Goal: Information Seeking & Learning: Learn about a topic

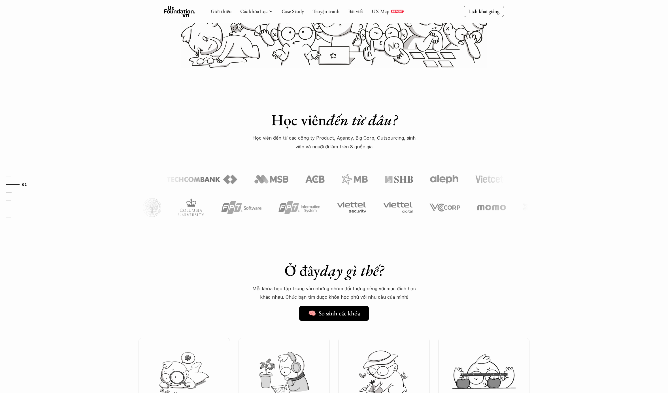
scroll to position [188, 0]
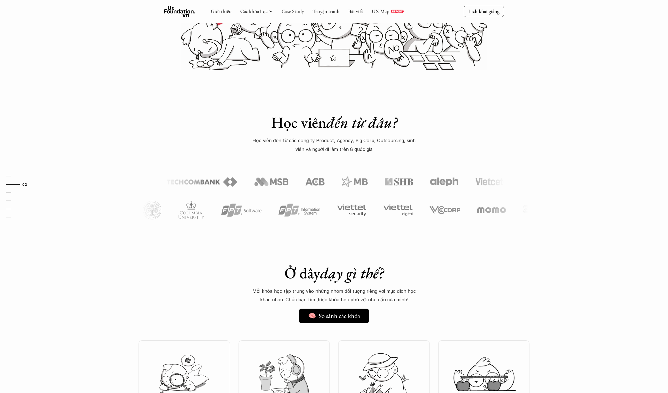
click at [293, 10] on link "Case Study" at bounding box center [293, 11] width 22 height 7
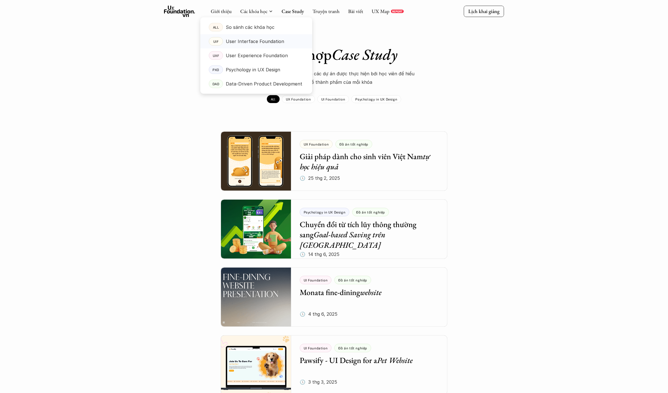
click at [261, 43] on p "User Interface Foundation" at bounding box center [255, 41] width 58 height 8
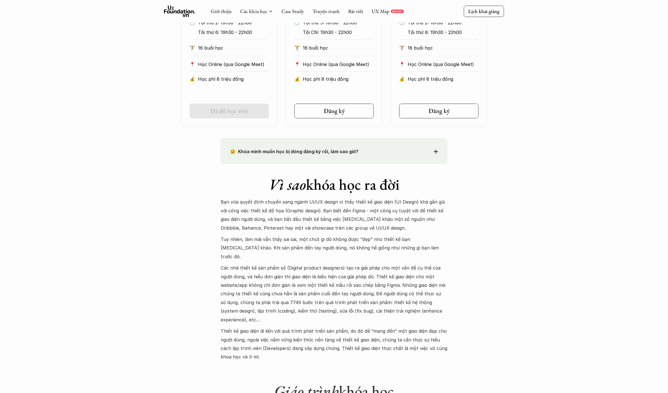
scroll to position [379, 0]
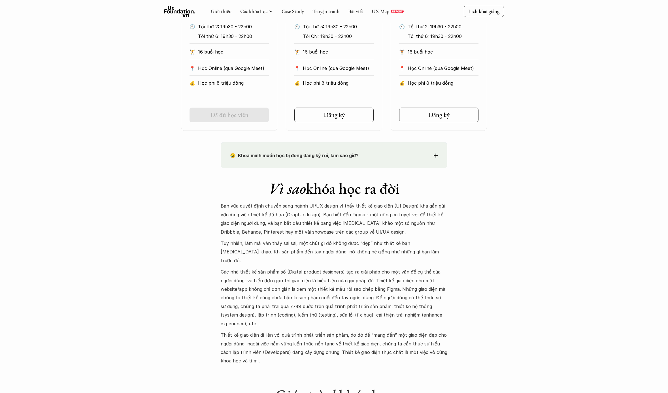
click at [179, 12] on use at bounding box center [179, 11] width 31 height 11
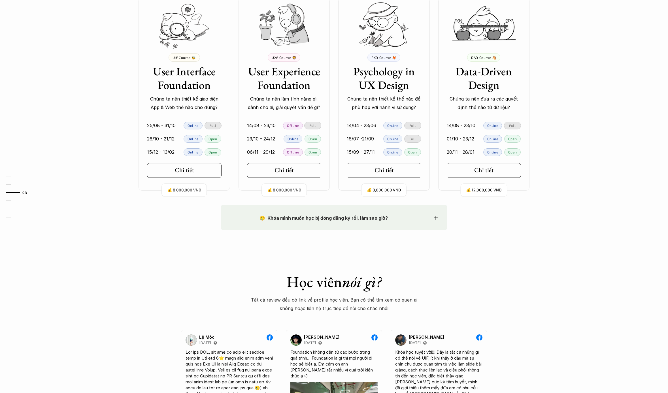
scroll to position [564, 0]
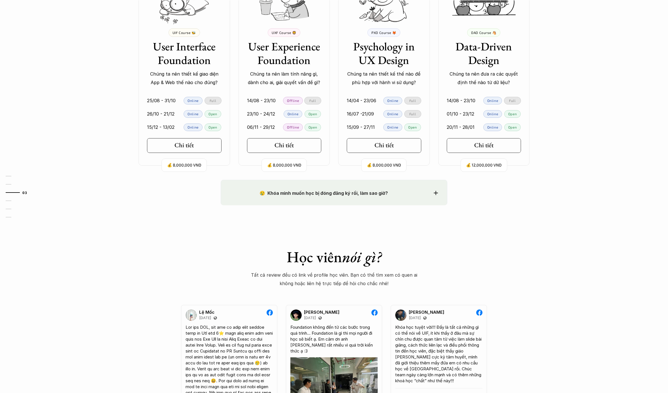
click at [150, 177] on div "Ở đây dạy gì thế? 🧠 So sánh các khóa Mỗi khóa học tập trung vào những nhóm đối …" at bounding box center [334, 27] width 408 height 306
click at [438, 191] on div "😢 Khóa mình muốn học bị đóng đăng ký rồi, làm sao giờ? Chào bạn, Bọn mình rất t…" at bounding box center [334, 192] width 227 height 25
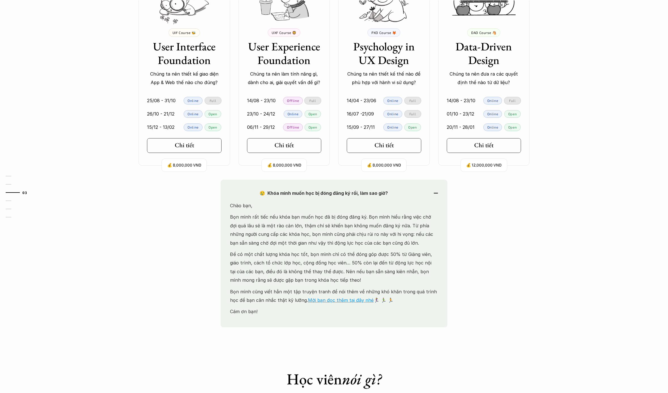
click at [435, 193] on icon at bounding box center [436, 193] width 4 height 1
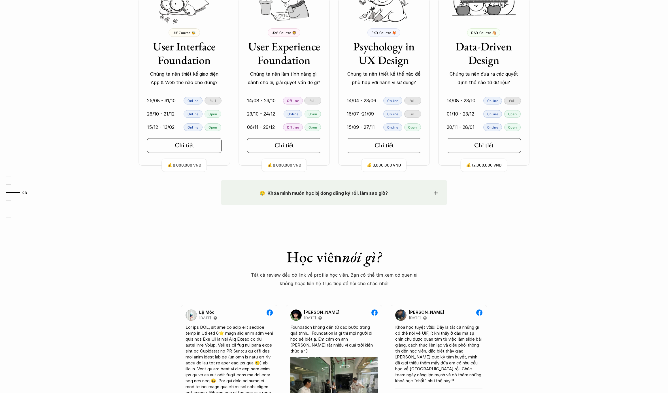
click at [355, 191] on strong "😢 Khóa mình muốn học bị đóng đăng ký rồi, làm sao giờ?" at bounding box center [323, 193] width 128 height 6
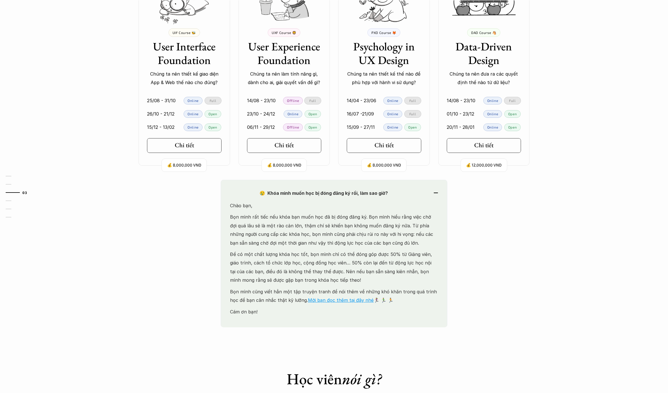
drag, startPoint x: 439, startPoint y: 190, endPoint x: 450, endPoint y: 190, distance: 11.6
click at [439, 190] on div "😢 Khóa mình muốn học bị đóng đăng ký rồi, làm sao giờ? Chào bạn, Bọn mình rất t…" at bounding box center [334, 254] width 227 height 148
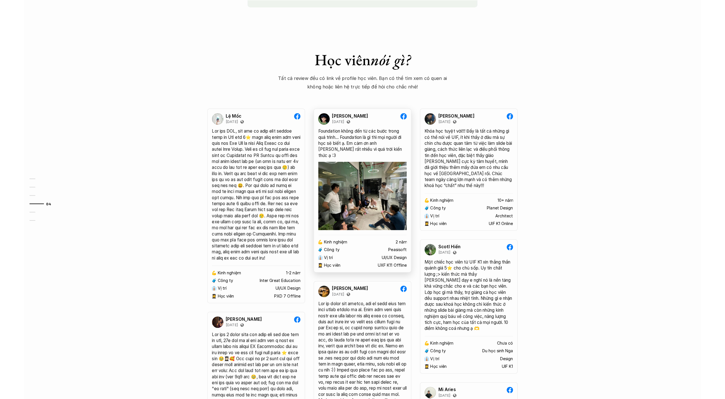
scroll to position [766, 0]
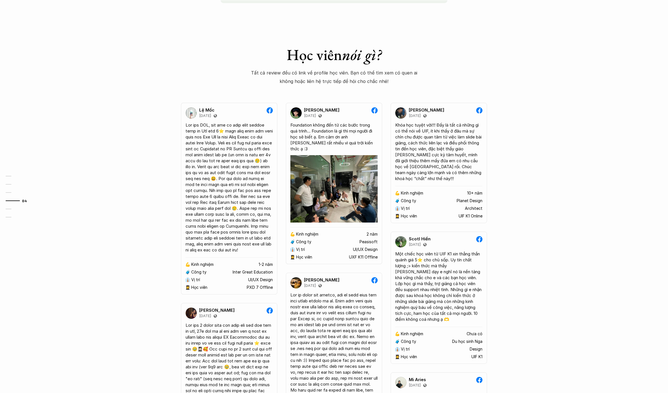
drag, startPoint x: 146, startPoint y: 182, endPoint x: 142, endPoint y: 182, distance: 3.7
click at [146, 182] on div "😢 Khóa mình muốn học bị đóng đăng ký rồi, làm sao giờ? Chào bạn, Bọn mình rất t…" at bounding box center [334, 332] width 668 height 709
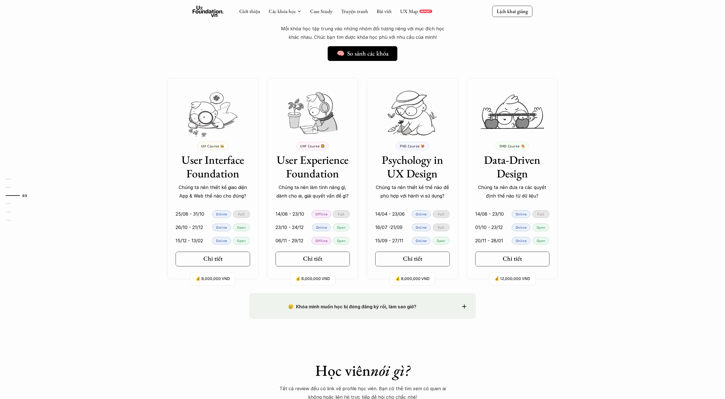
scroll to position [450, 0]
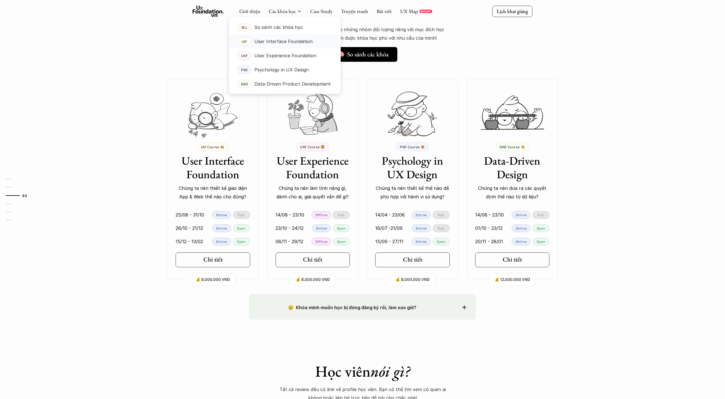
click at [270, 42] on p "User Interface Foundation" at bounding box center [283, 41] width 58 height 8
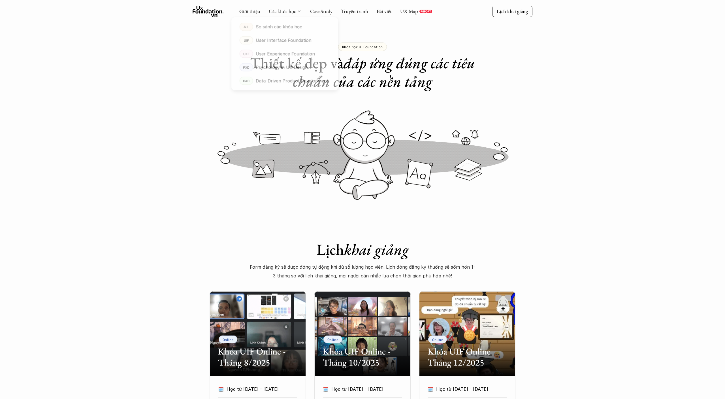
click at [297, 10] on icon at bounding box center [299, 11] width 5 height 5
click at [251, 11] on link "Giới thiệu" at bounding box center [249, 11] width 21 height 7
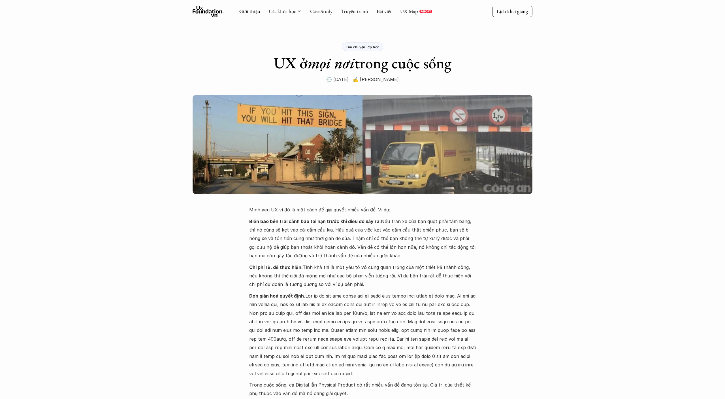
click at [206, 10] on icon at bounding box center [208, 11] width 31 height 11
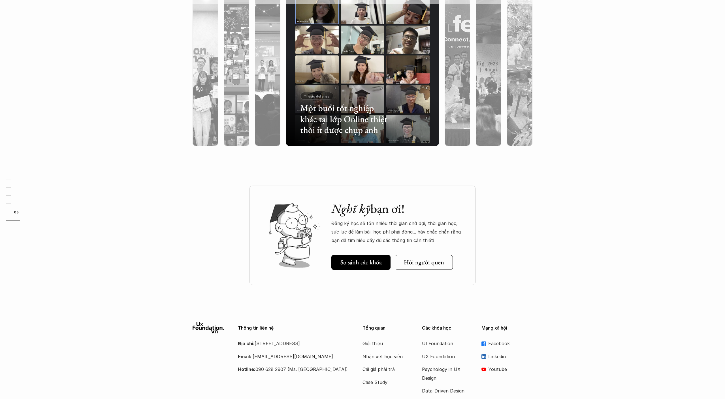
scroll to position [1523, 0]
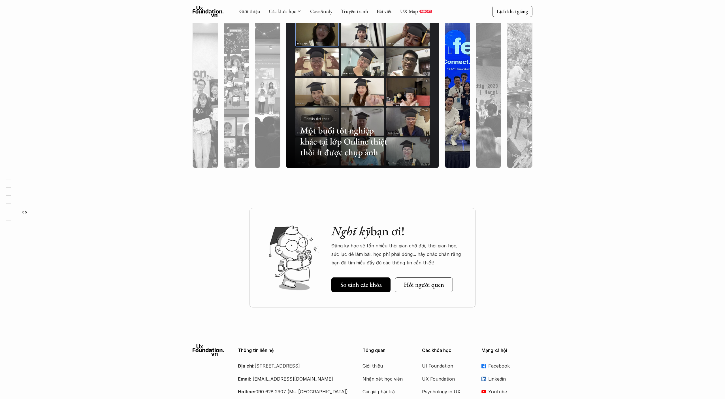
click at [461, 127] on div at bounding box center [504, 134] width 91 height 41
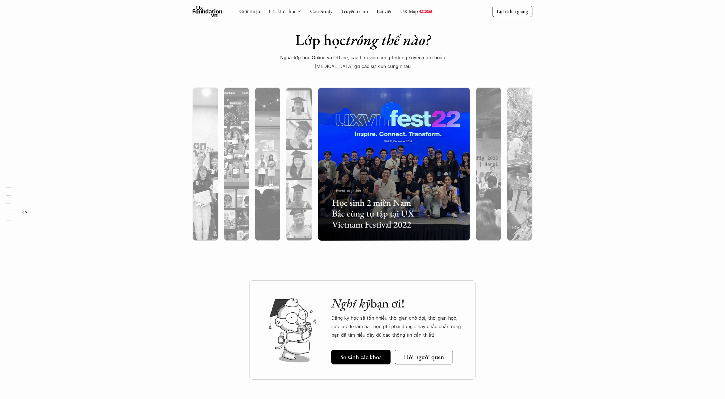
scroll to position [1361, 0]
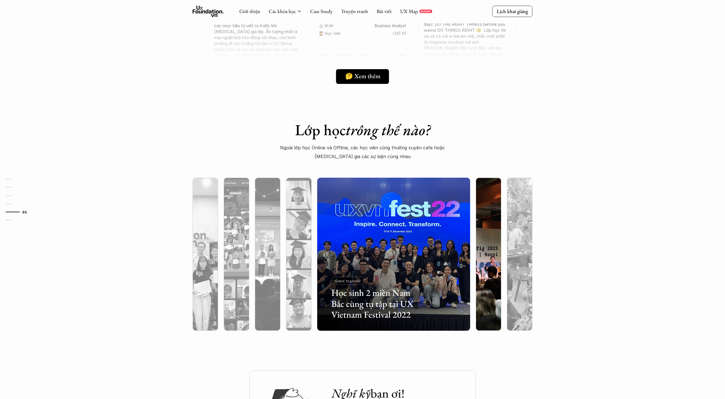
drag, startPoint x: 496, startPoint y: 238, endPoint x: 504, endPoint y: 238, distance: 7.4
click at [496, 238] on div at bounding box center [488, 284] width 25 height 92
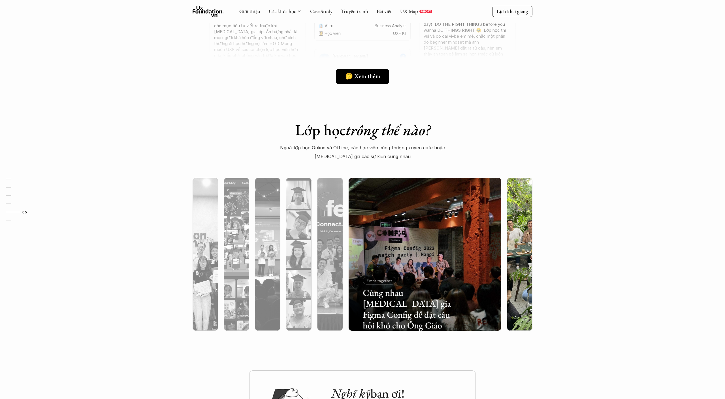
click at [513, 236] on img at bounding box center [520, 254] width 156 height 153
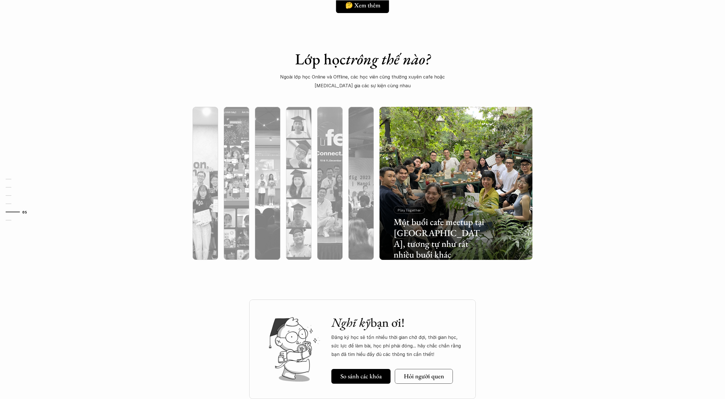
scroll to position [1391, 0]
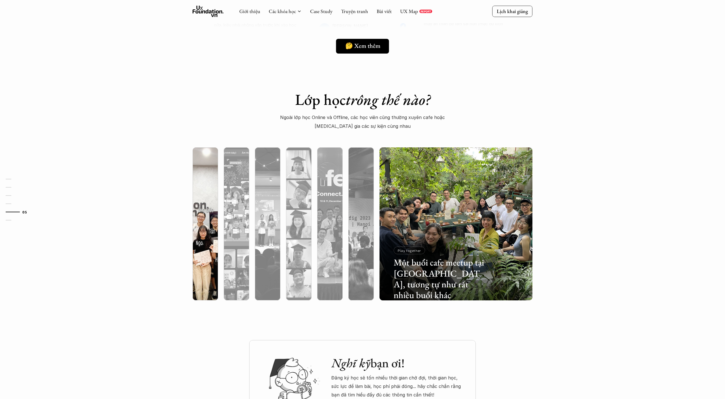
click at [197, 243] on div at bounding box center [205, 254] width 25 height 92
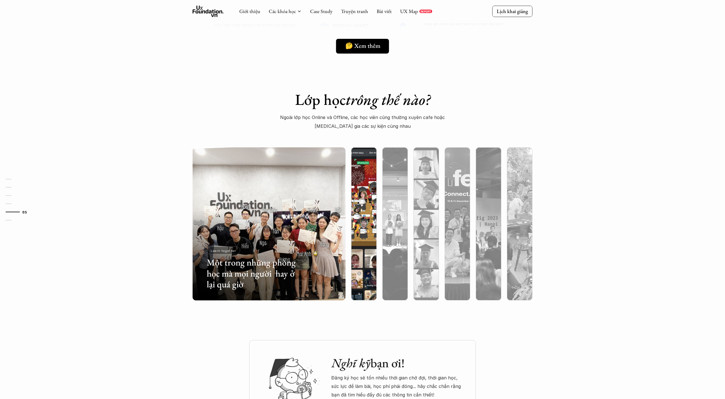
click at [357, 238] on div at bounding box center [363, 254] width 25 height 92
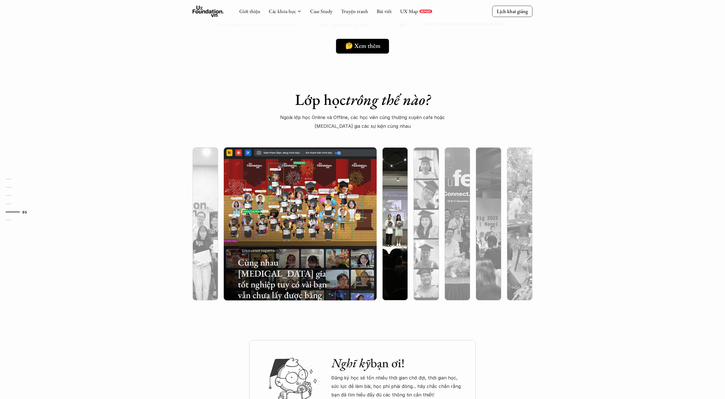
click at [383, 236] on div at bounding box center [394, 254] width 25 height 92
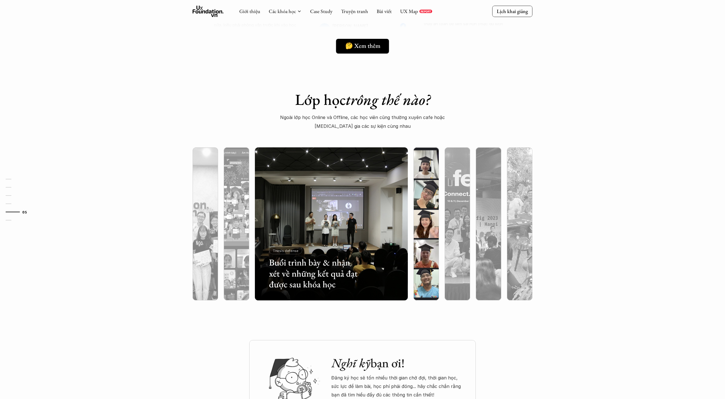
click at [415, 235] on div at bounding box center [425, 254] width 25 height 92
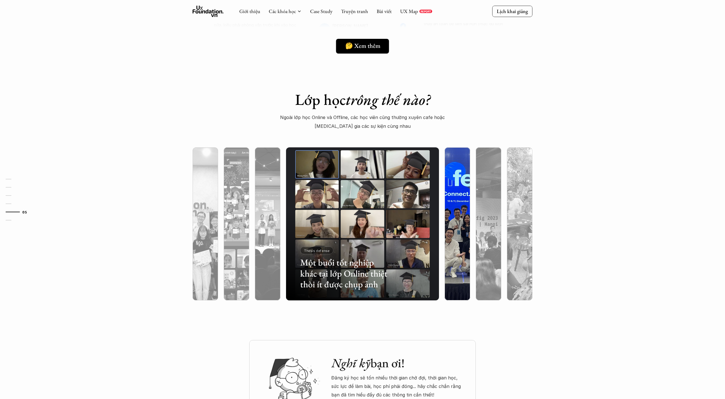
click at [454, 230] on div at bounding box center [457, 254] width 25 height 92
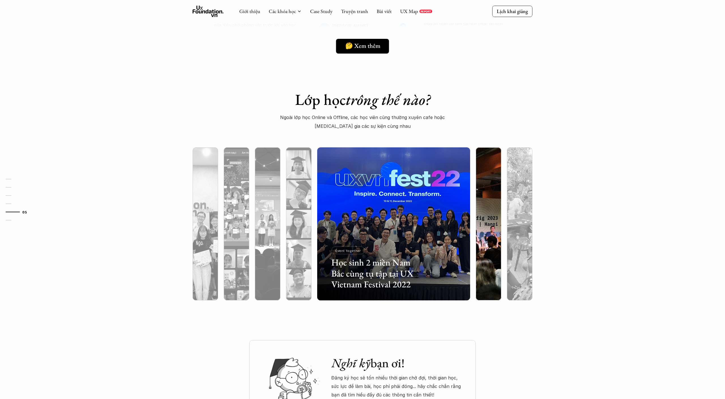
click at [481, 236] on div at bounding box center [488, 254] width 25 height 92
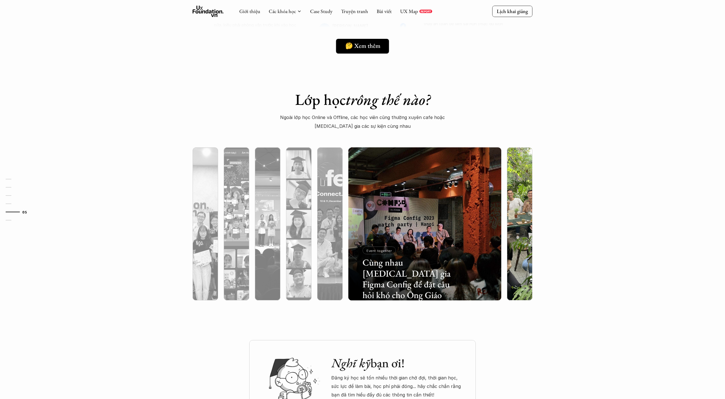
click at [526, 234] on div at bounding box center [519, 254] width 25 height 92
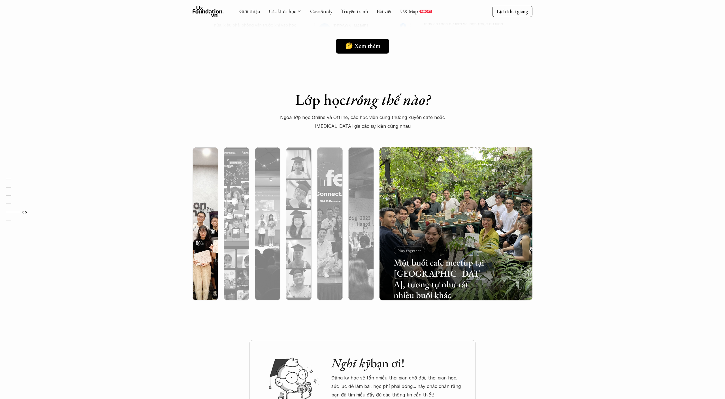
drag, startPoint x: 195, startPoint y: 212, endPoint x: 188, endPoint y: 210, distance: 6.9
click at [195, 212] on div at bounding box center [205, 254] width 25 height 92
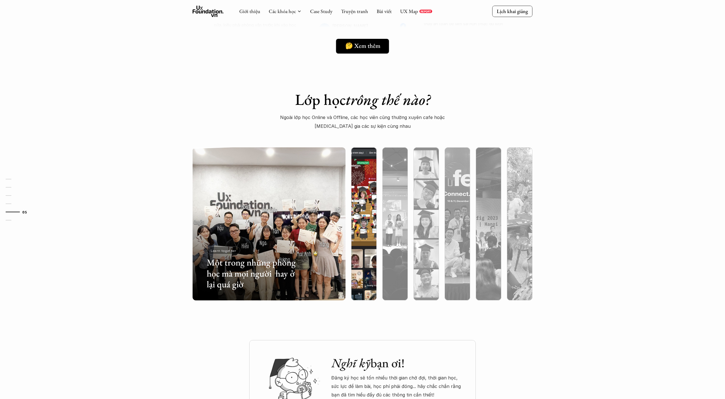
click at [369, 208] on div at bounding box center [363, 254] width 25 height 92
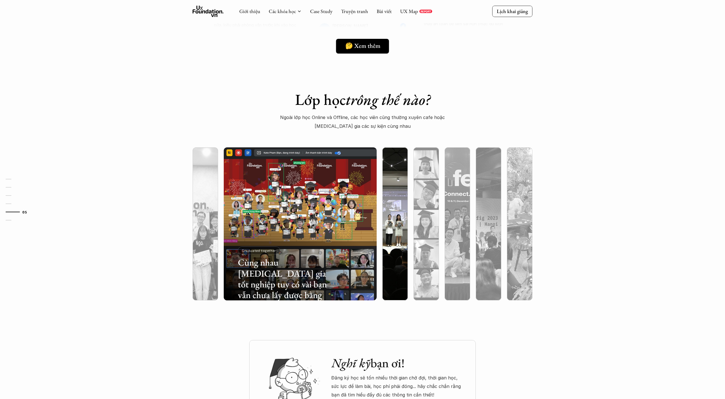
click at [390, 211] on div at bounding box center [394, 254] width 25 height 92
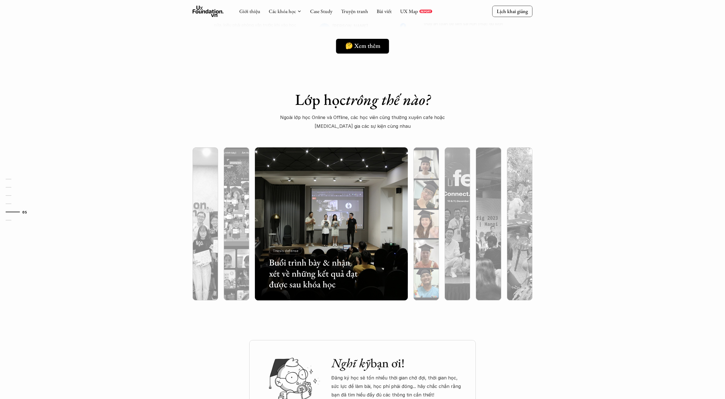
click at [427, 212] on div at bounding box center [425, 254] width 25 height 92
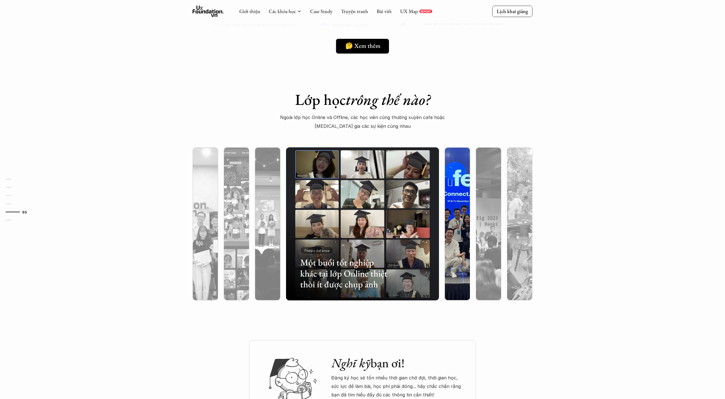
click at [453, 212] on div at bounding box center [457, 254] width 25 height 92
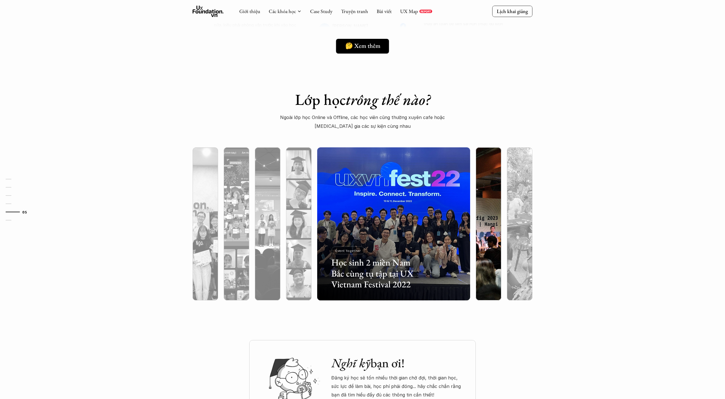
click at [479, 213] on div at bounding box center [488, 254] width 25 height 92
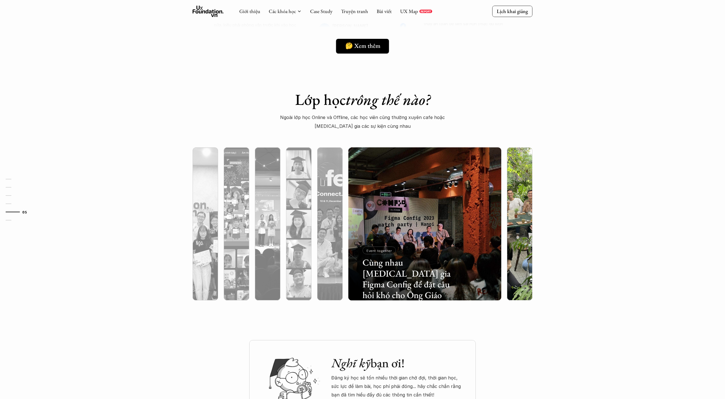
click at [514, 211] on div at bounding box center [519, 254] width 25 height 92
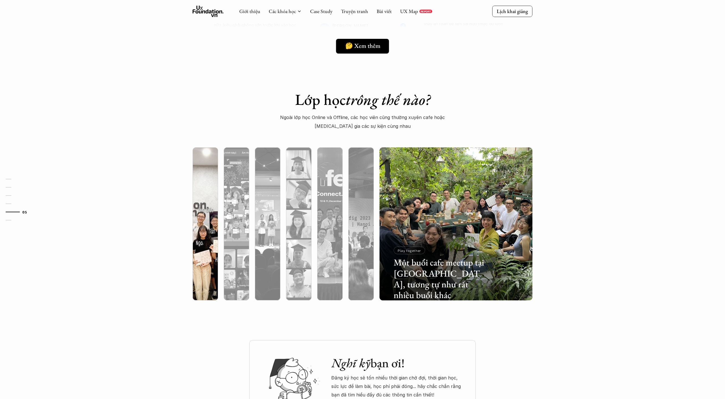
click at [202, 267] on div at bounding box center [205, 254] width 25 height 92
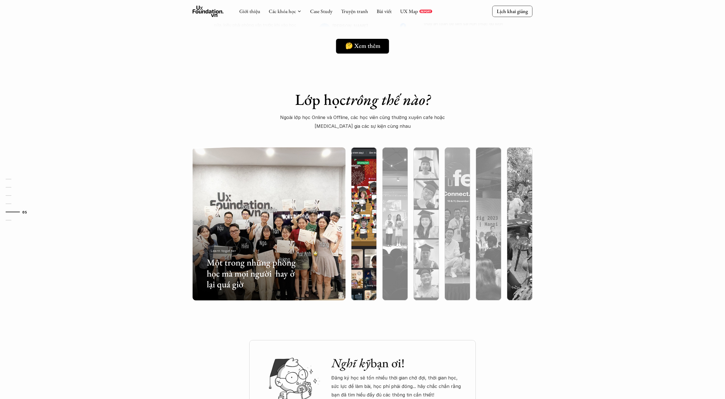
click at [375, 245] on div at bounding box center [363, 254] width 25 height 92
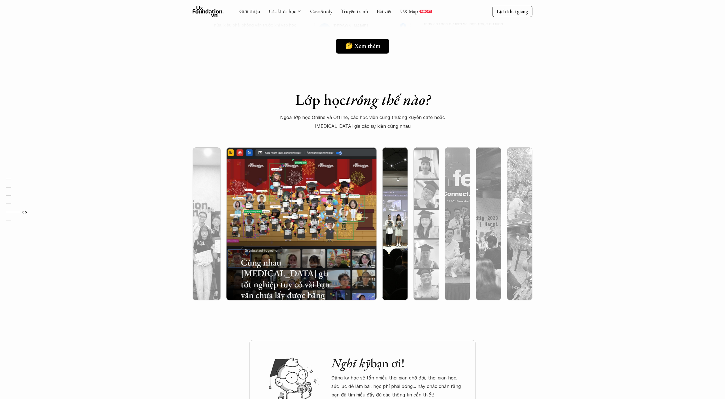
click at [388, 245] on div at bounding box center [394, 254] width 25 height 92
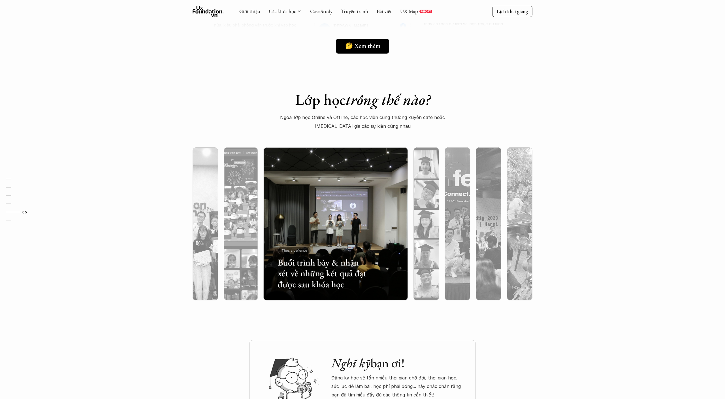
click at [402, 246] on div at bounding box center [336, 254] width 144 height 92
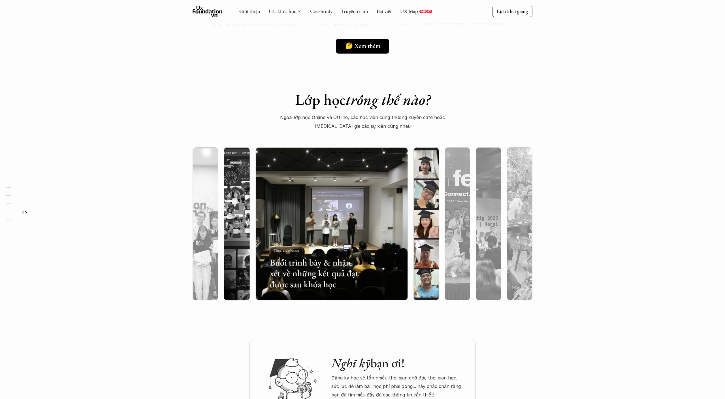
click at [414, 246] on div at bounding box center [425, 254] width 25 height 92
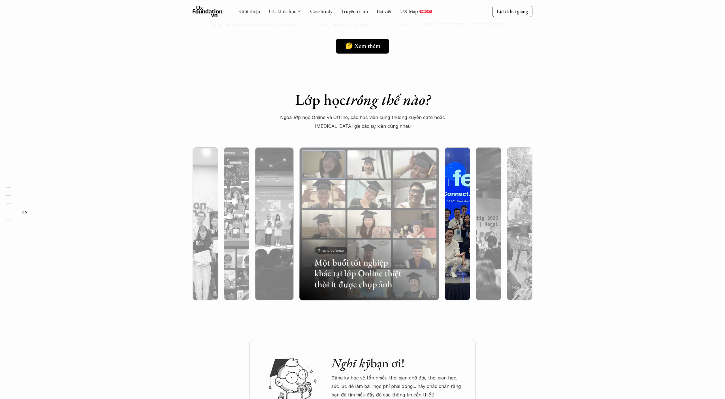
click at [444, 246] on div at bounding box center [457, 223] width 31 height 153
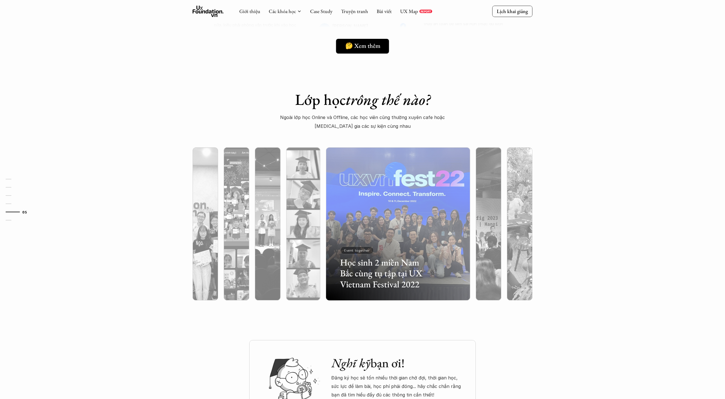
click at [472, 246] on div "Học sinh 2 miền Nam Bắc cùng tụ tập tại UX Vietnam Festival 2022 Event together" at bounding box center [398, 223] width 150 height 153
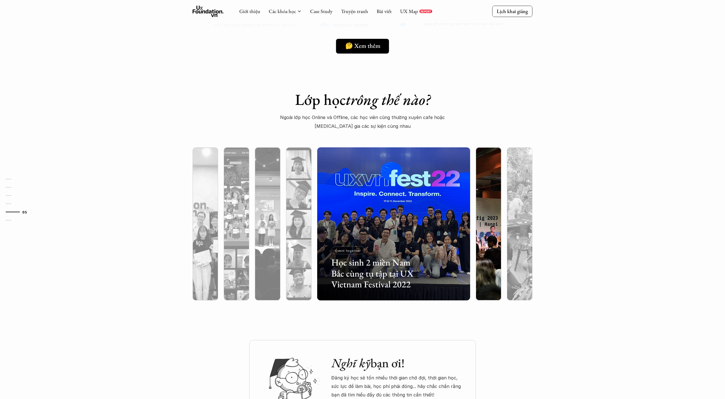
click at [489, 245] on div at bounding box center [488, 254] width 25 height 92
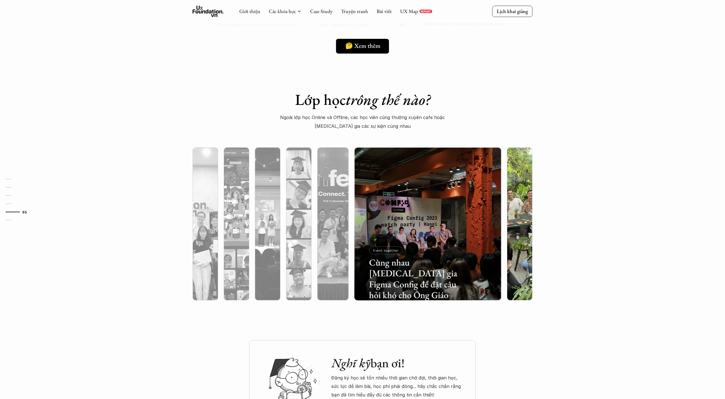
click at [529, 241] on div at bounding box center [519, 254] width 25 height 92
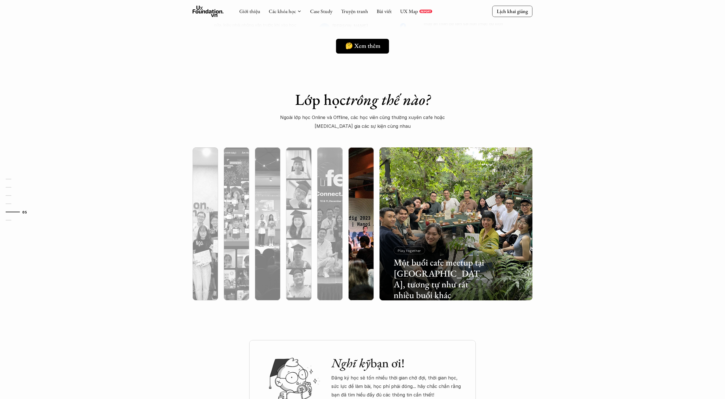
drag, startPoint x: 362, startPoint y: 229, endPoint x: 358, endPoint y: 229, distance: 4.2
click at [362, 229] on div at bounding box center [360, 254] width 25 height 92
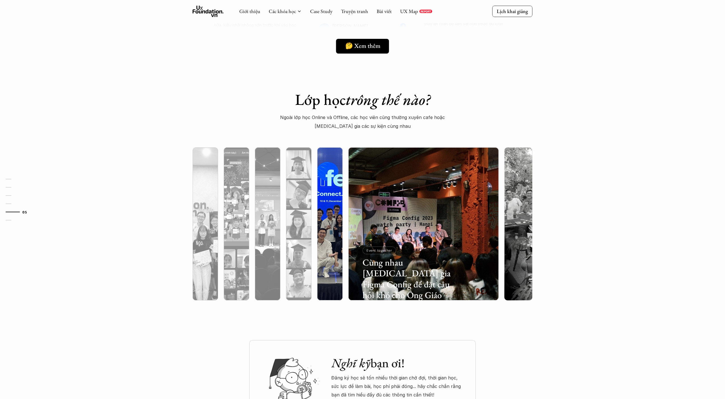
click at [335, 228] on div at bounding box center [329, 254] width 25 height 92
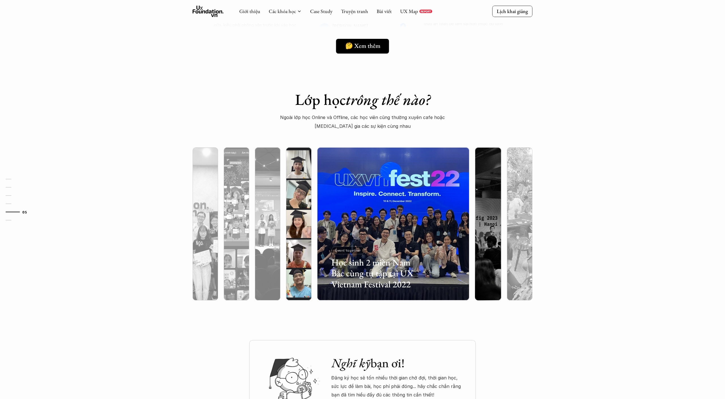
click at [308, 227] on div at bounding box center [298, 254] width 25 height 92
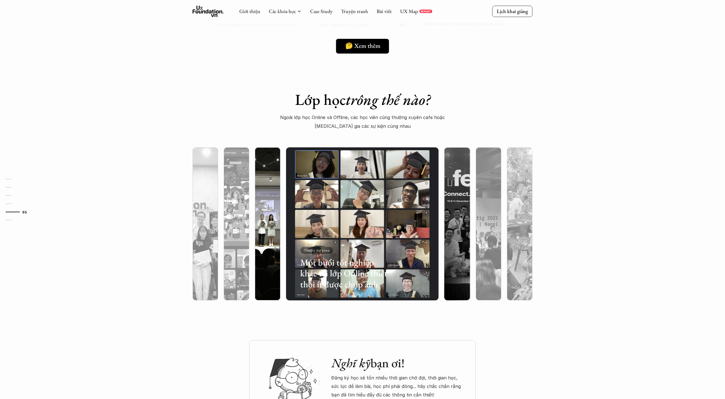
click at [273, 225] on div at bounding box center [267, 254] width 25 height 92
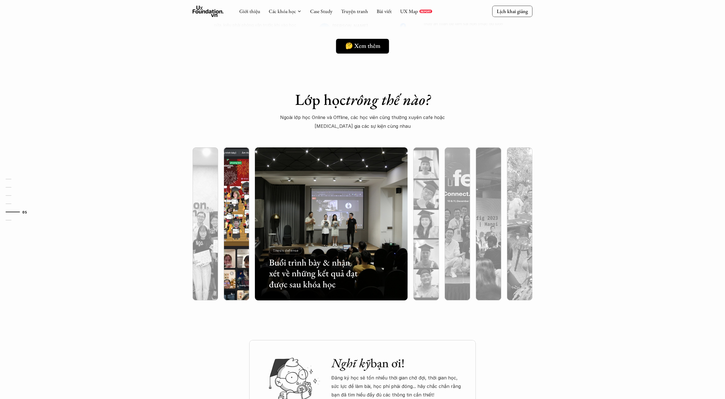
click at [236, 222] on div at bounding box center [236, 254] width 25 height 92
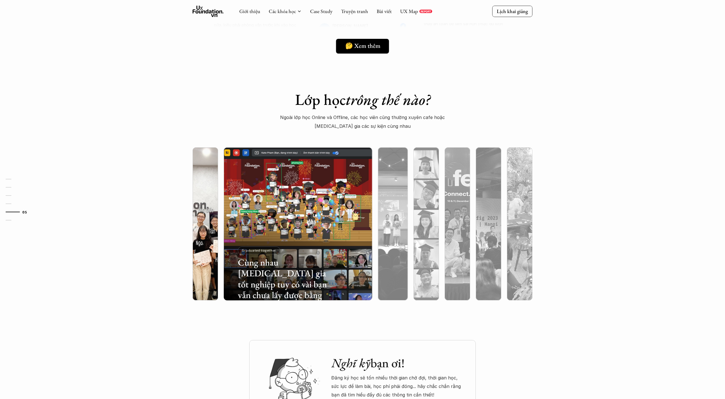
click at [207, 221] on div at bounding box center [205, 254] width 25 height 92
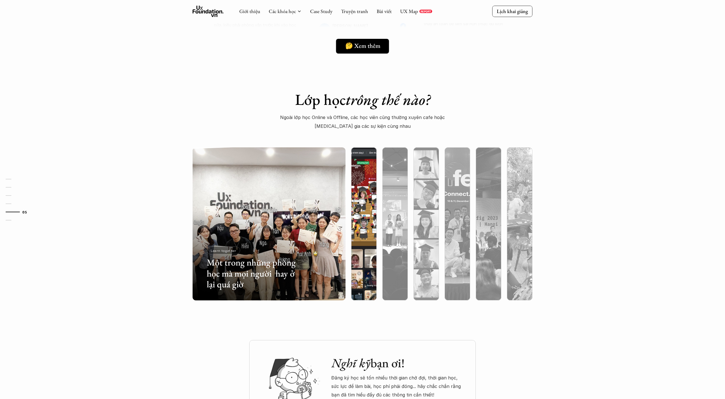
click at [366, 216] on div at bounding box center [363, 254] width 25 height 92
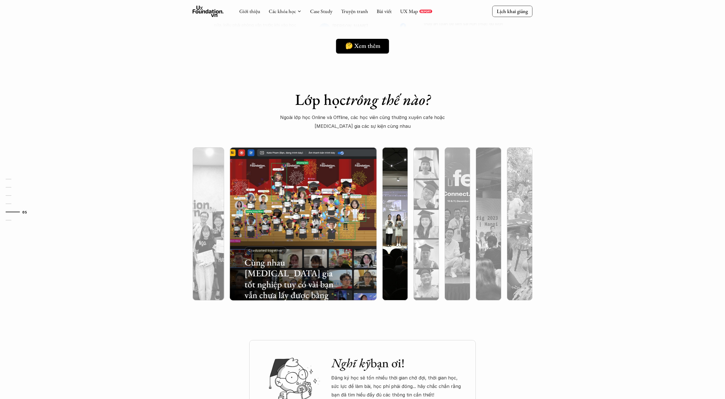
click at [389, 214] on div at bounding box center [394, 254] width 25 height 92
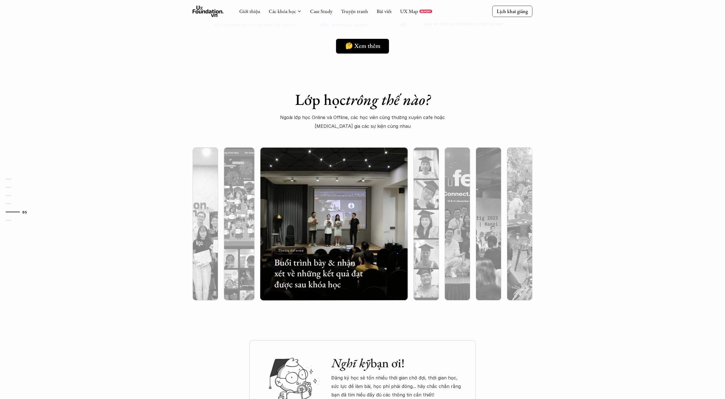
click at [407, 213] on div at bounding box center [334, 254] width 148 height 92
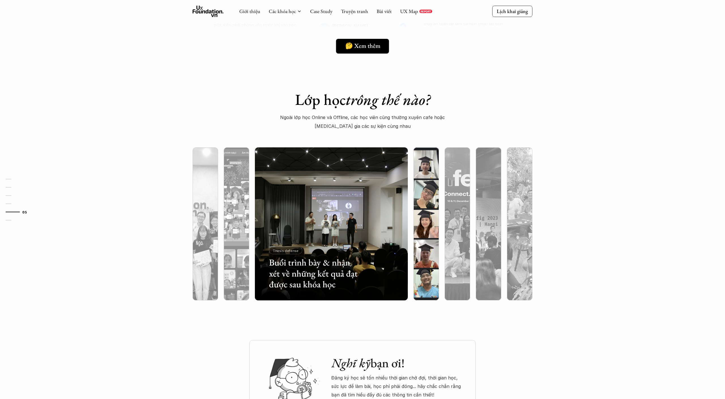
click at [418, 214] on div at bounding box center [425, 254] width 25 height 92
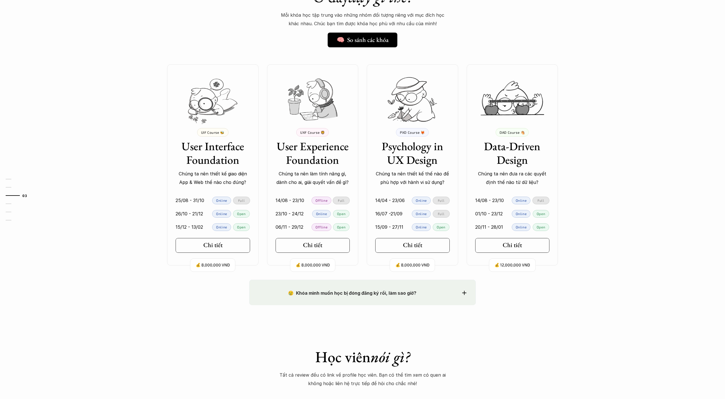
scroll to position [466, 0]
click at [7, 204] on div at bounding box center [10, 203] width 8 height 1
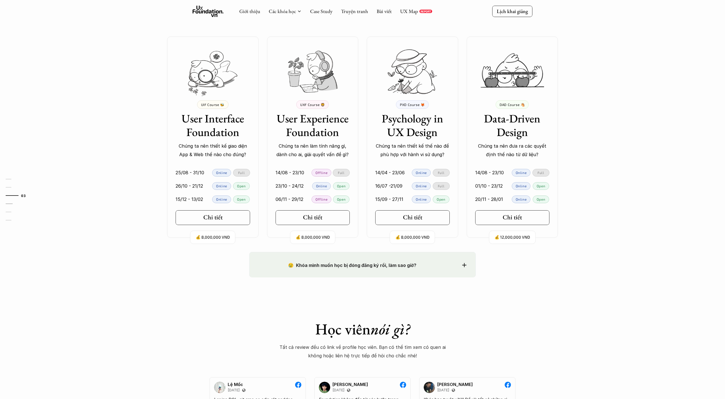
scroll to position [415, 0]
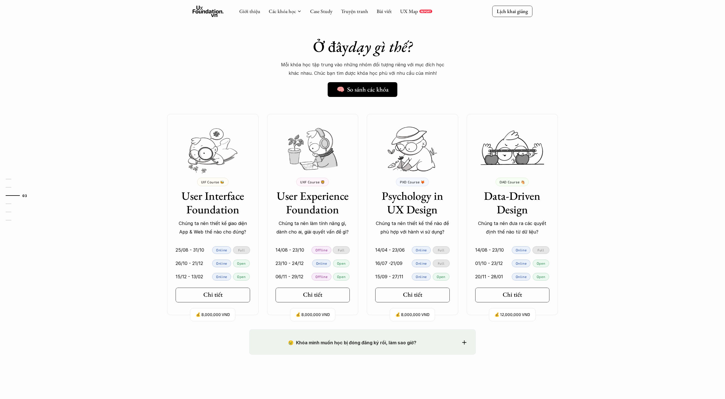
click at [107, 176] on div "Ở đây dạy gì thế? 🧠 So sánh các khóa Mỗi khóa học tập trung vào những nhóm đối …" at bounding box center [362, 172] width 725 height 314
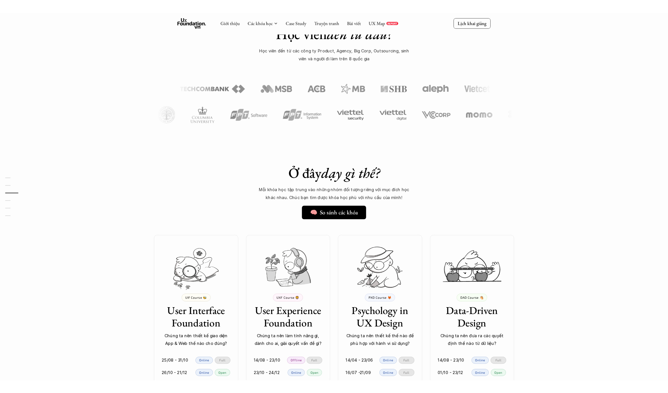
scroll to position [0, 0]
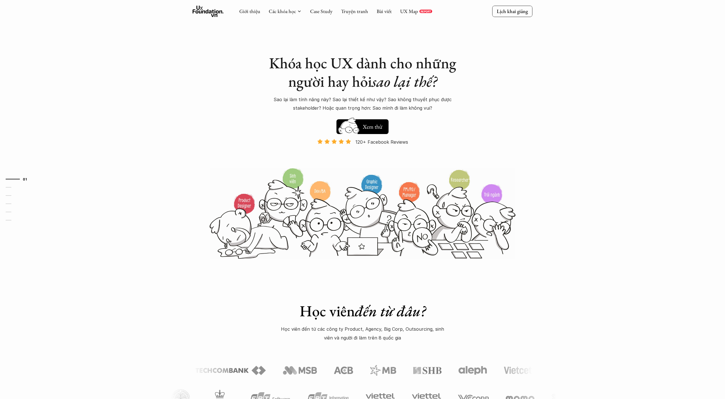
click at [208, 13] on use at bounding box center [208, 11] width 31 height 11
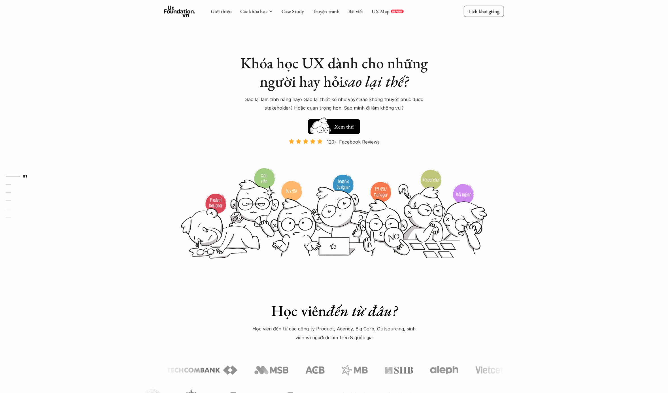
click at [99, 259] on div "Học viên đến từ đâu? Học viên đến từ các công ty Product, Agency, Big Corp, Out…" at bounding box center [334, 344] width 668 height 170
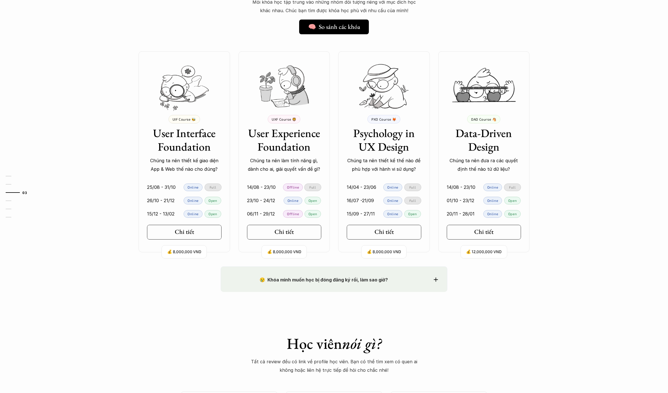
scroll to position [558, 0]
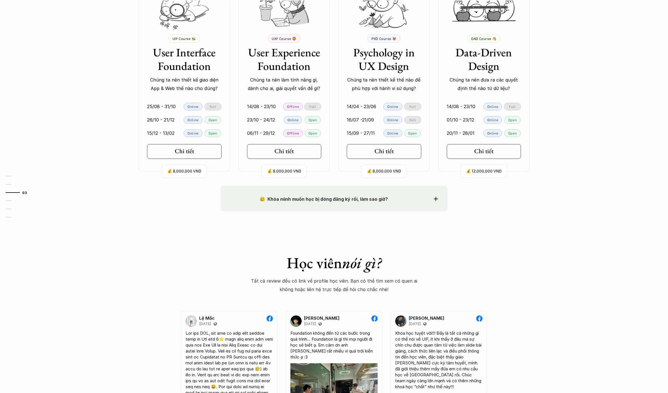
click at [435, 197] on div "😢 Khóa mình muốn học bị đóng đăng ký rồi, làm sao giờ?" at bounding box center [334, 199] width 208 height 8
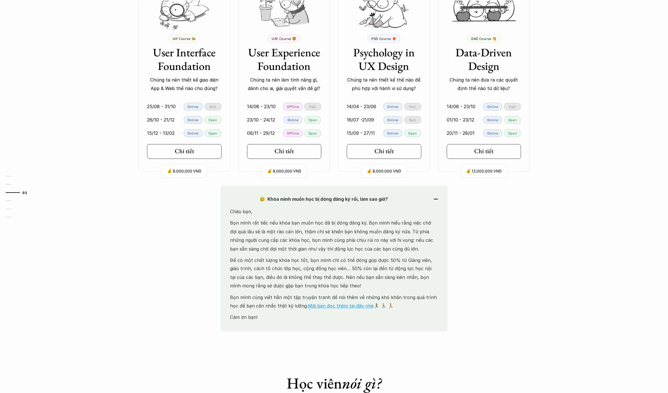
click at [432, 198] on div "😢 Khóa mình muốn học bị đóng đăng ký rồi, làm sao giờ?" at bounding box center [334, 199] width 208 height 8
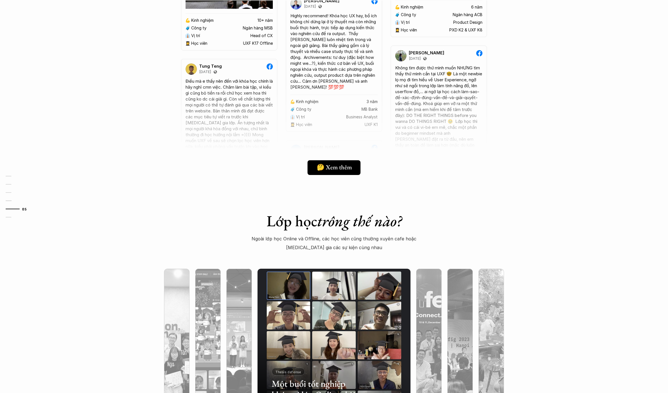
scroll to position [1271, 0]
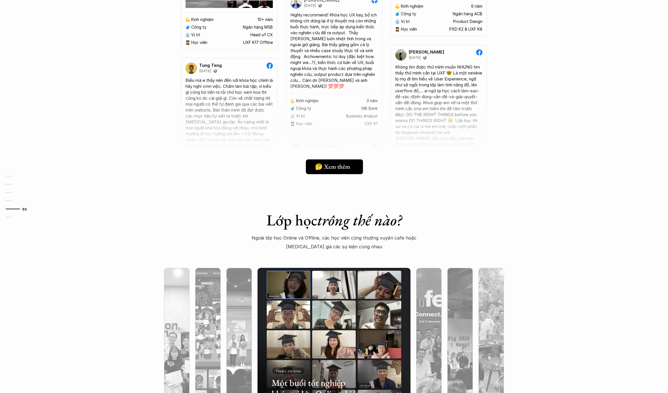
click at [331, 166] on h5 "🤔 Xem thêm" at bounding box center [332, 166] width 35 height 7
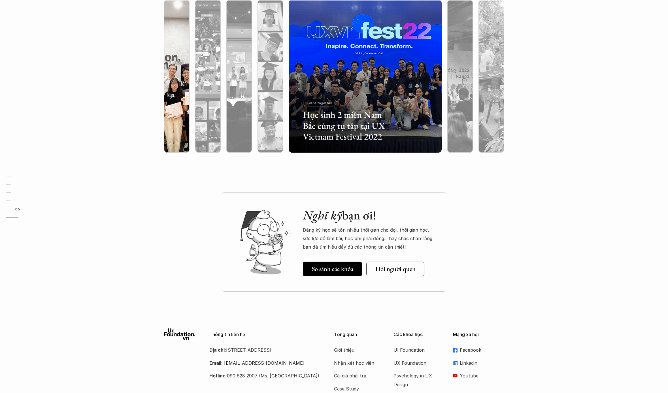
scroll to position [1447, 0]
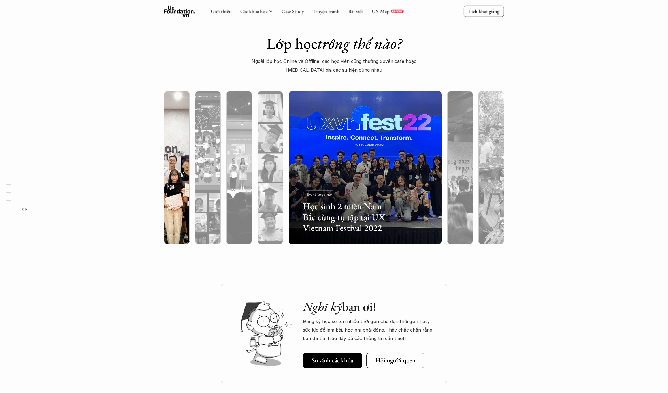
click at [180, 204] on div at bounding box center [223, 210] width 91 height 41
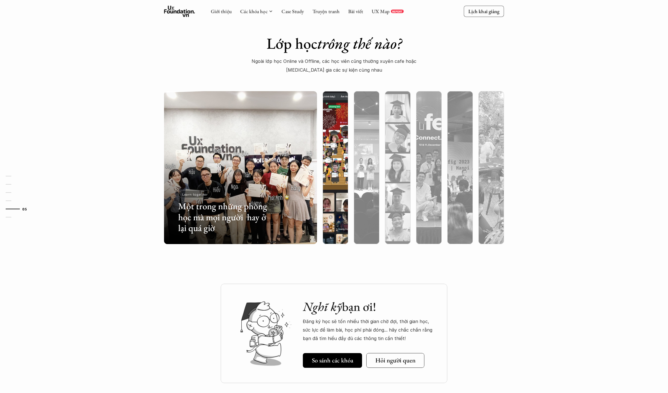
click at [331, 179] on div at bounding box center [335, 198] width 25 height 92
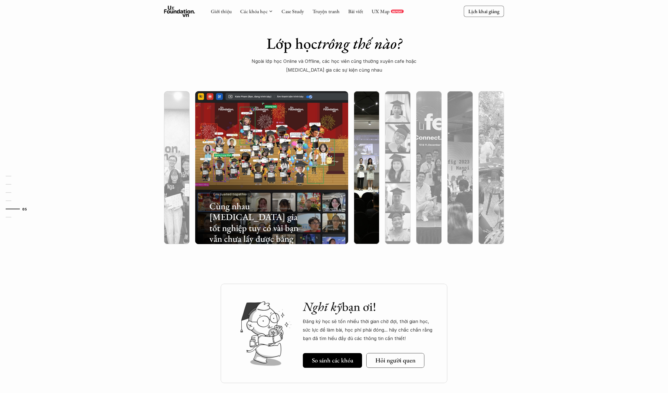
click at [365, 177] on div at bounding box center [366, 198] width 25 height 92
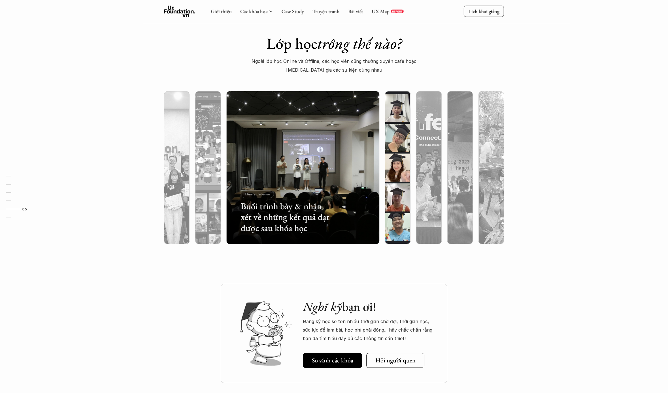
click at [395, 173] on div at bounding box center [397, 198] width 25 height 92
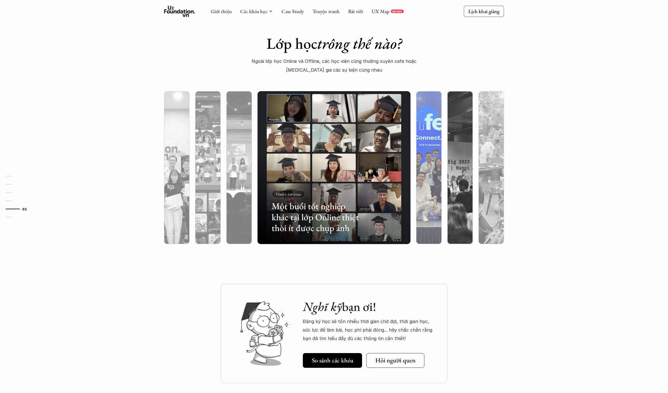
click at [429, 170] on div at bounding box center [428, 198] width 25 height 92
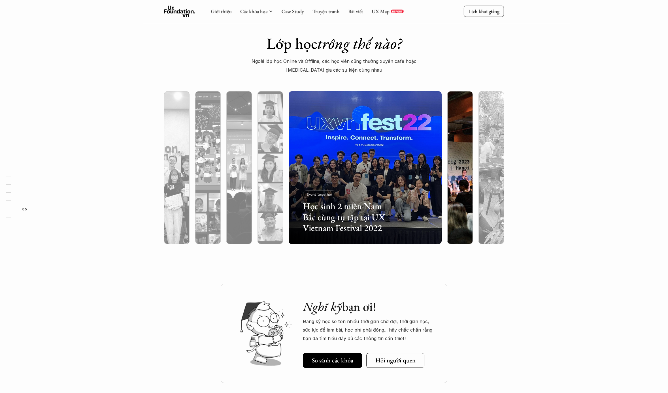
drag, startPoint x: 464, startPoint y: 168, endPoint x: 482, endPoint y: 169, distance: 17.6
click at [464, 169] on div at bounding box center [459, 198] width 25 height 92
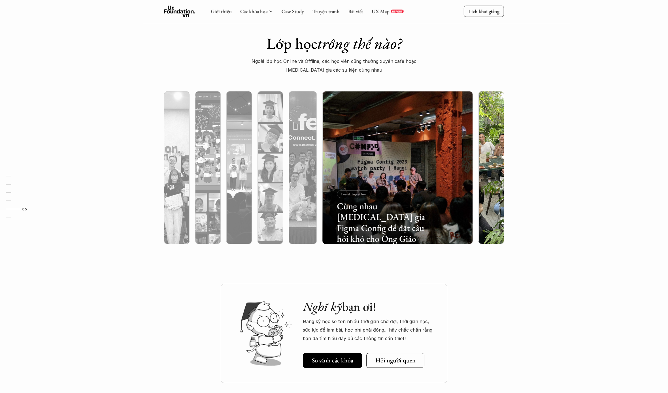
click at [490, 169] on div at bounding box center [490, 198] width 25 height 92
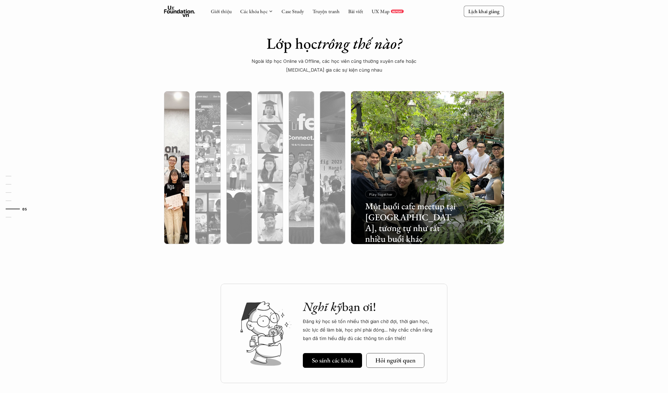
click at [181, 193] on div at bounding box center [223, 210] width 91 height 41
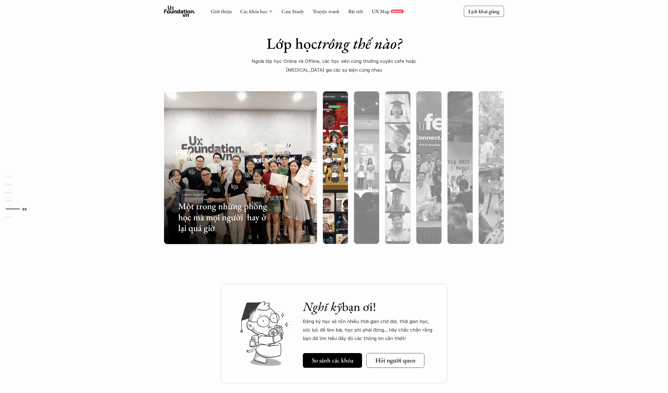
click at [330, 177] on div at bounding box center [335, 198] width 25 height 92
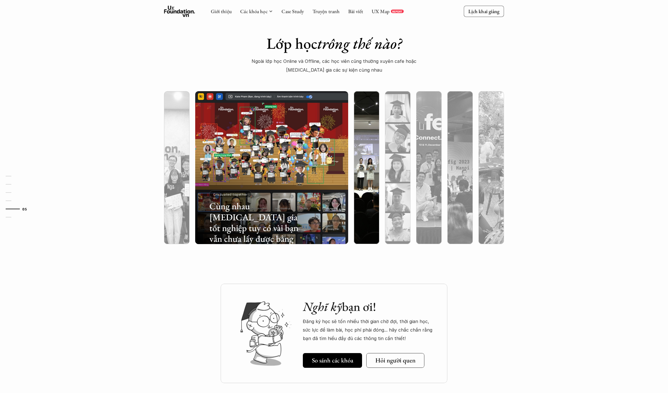
drag, startPoint x: 364, startPoint y: 177, endPoint x: 361, endPoint y: 177, distance: 3.1
click at [364, 177] on div at bounding box center [366, 198] width 25 height 92
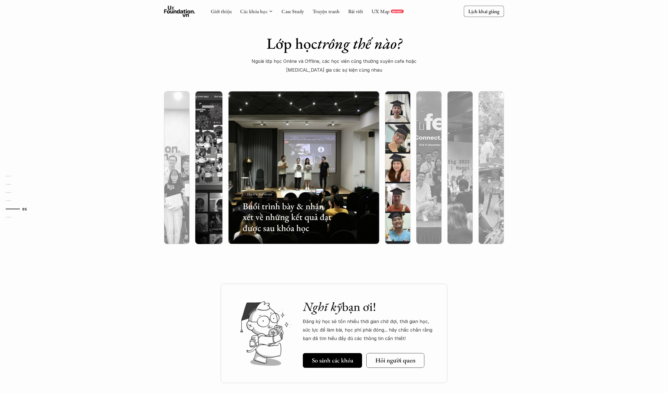
click at [385, 176] on div at bounding box center [397, 198] width 25 height 92
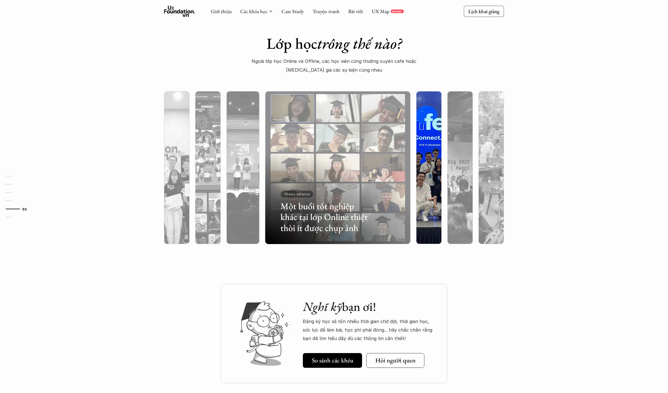
drag, startPoint x: 420, startPoint y: 175, endPoint x: 430, endPoint y: 175, distance: 10.8
click at [420, 175] on div at bounding box center [428, 198] width 25 height 92
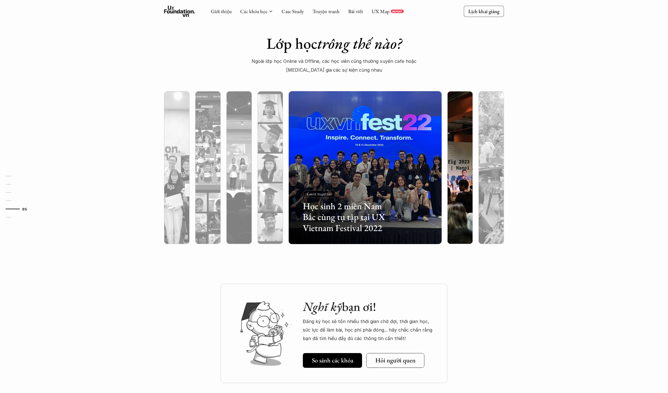
click at [462, 176] on div at bounding box center [459, 198] width 25 height 92
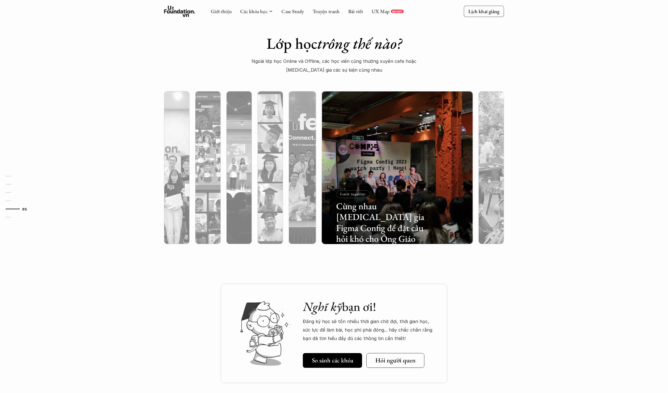
click at [557, 173] on div "Lớp học trông thế nào? Ngoài lớp học Online và Offline, các học viên cũng thườn…" at bounding box center [334, 145] width 668 height 278
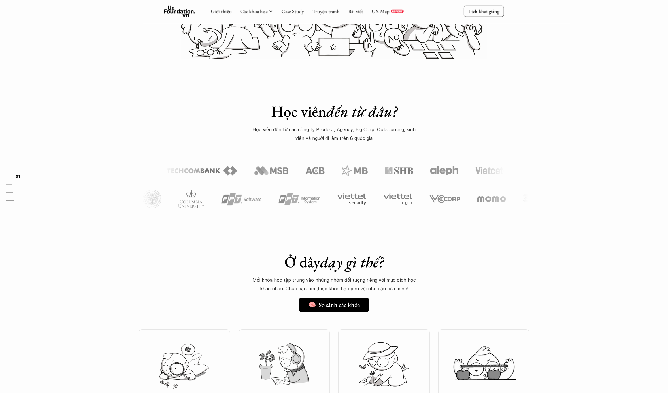
scroll to position [0, 0]
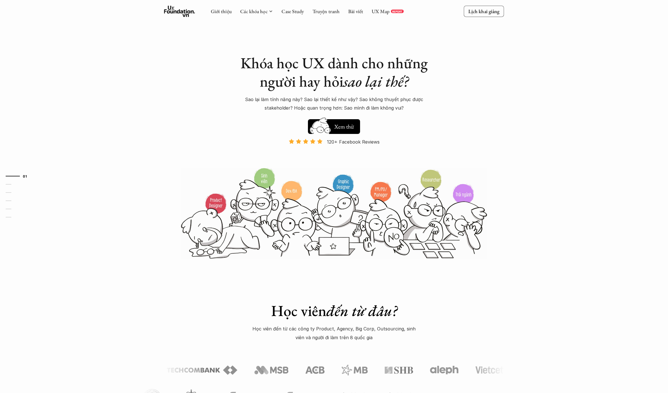
click at [175, 12] on icon at bounding box center [179, 11] width 31 height 11
